Goal: Information Seeking & Learning: Learn about a topic

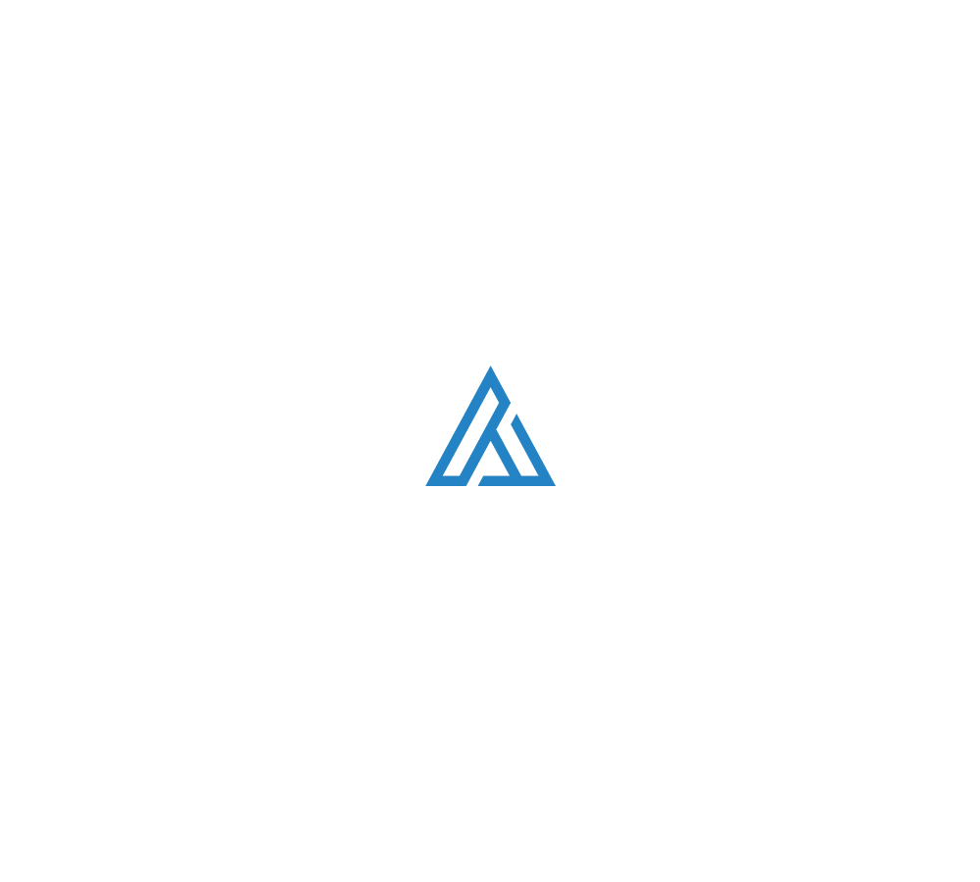
scroll to position [5649, 0]
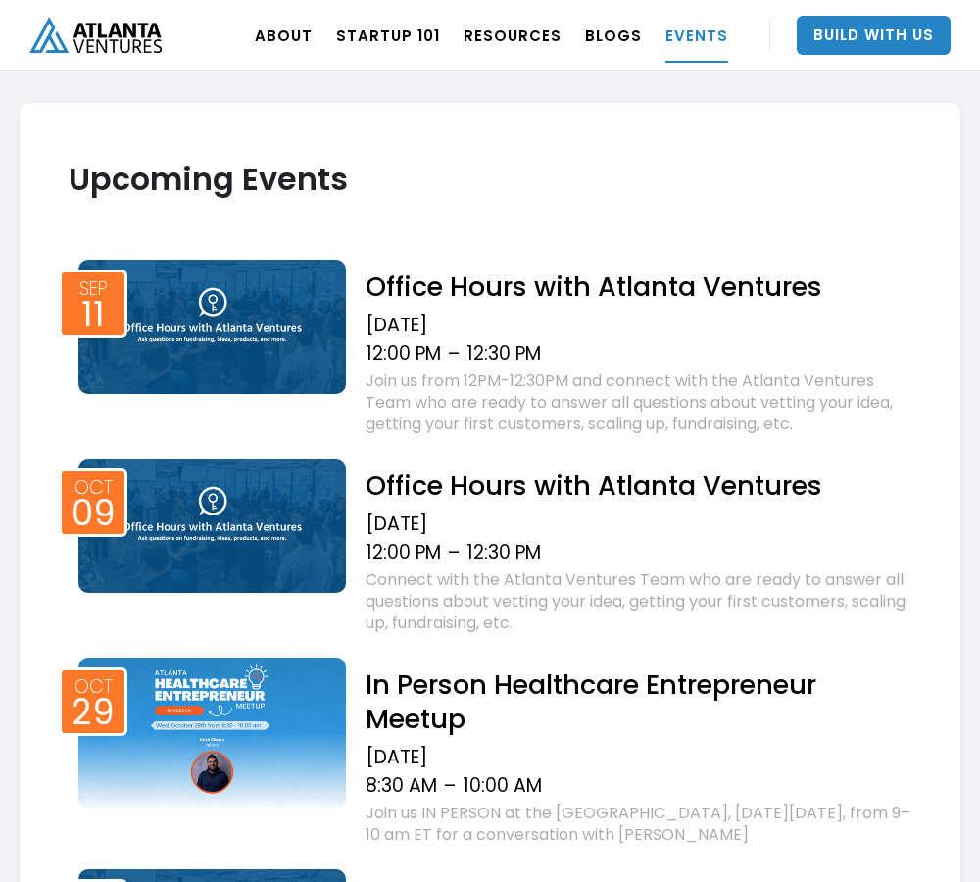
scroll to position [2106, 0]
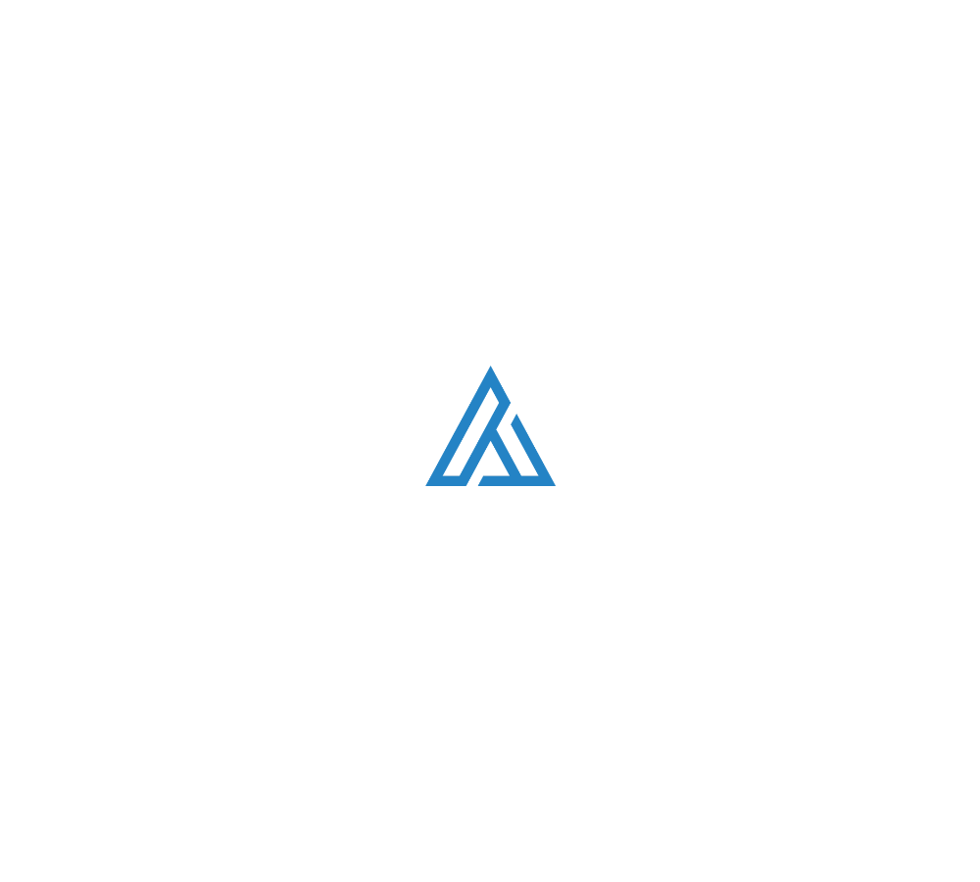
scroll to position [5057, 0]
